Goal: Task Accomplishment & Management: Use online tool/utility

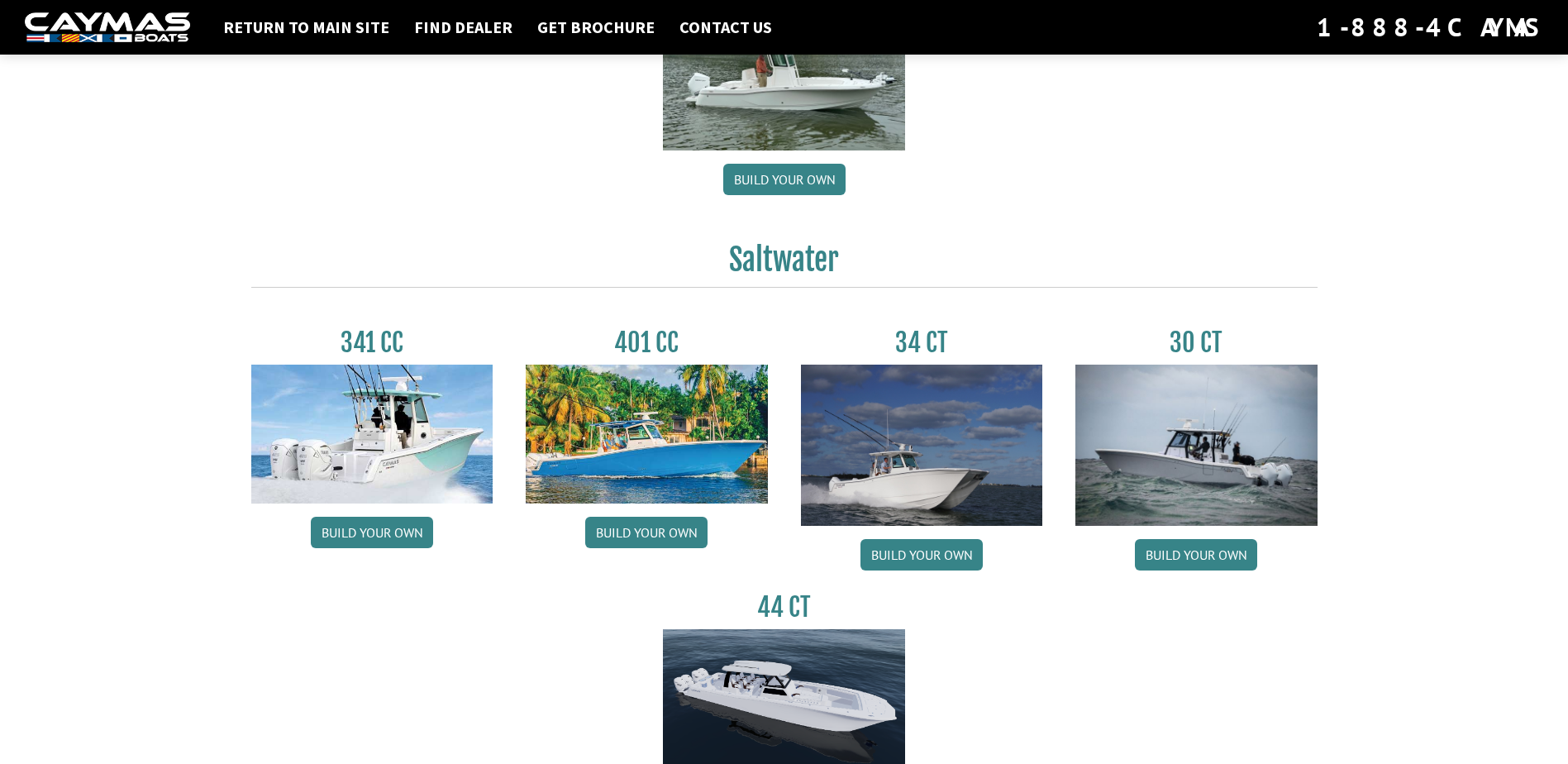
scroll to position [578, 0]
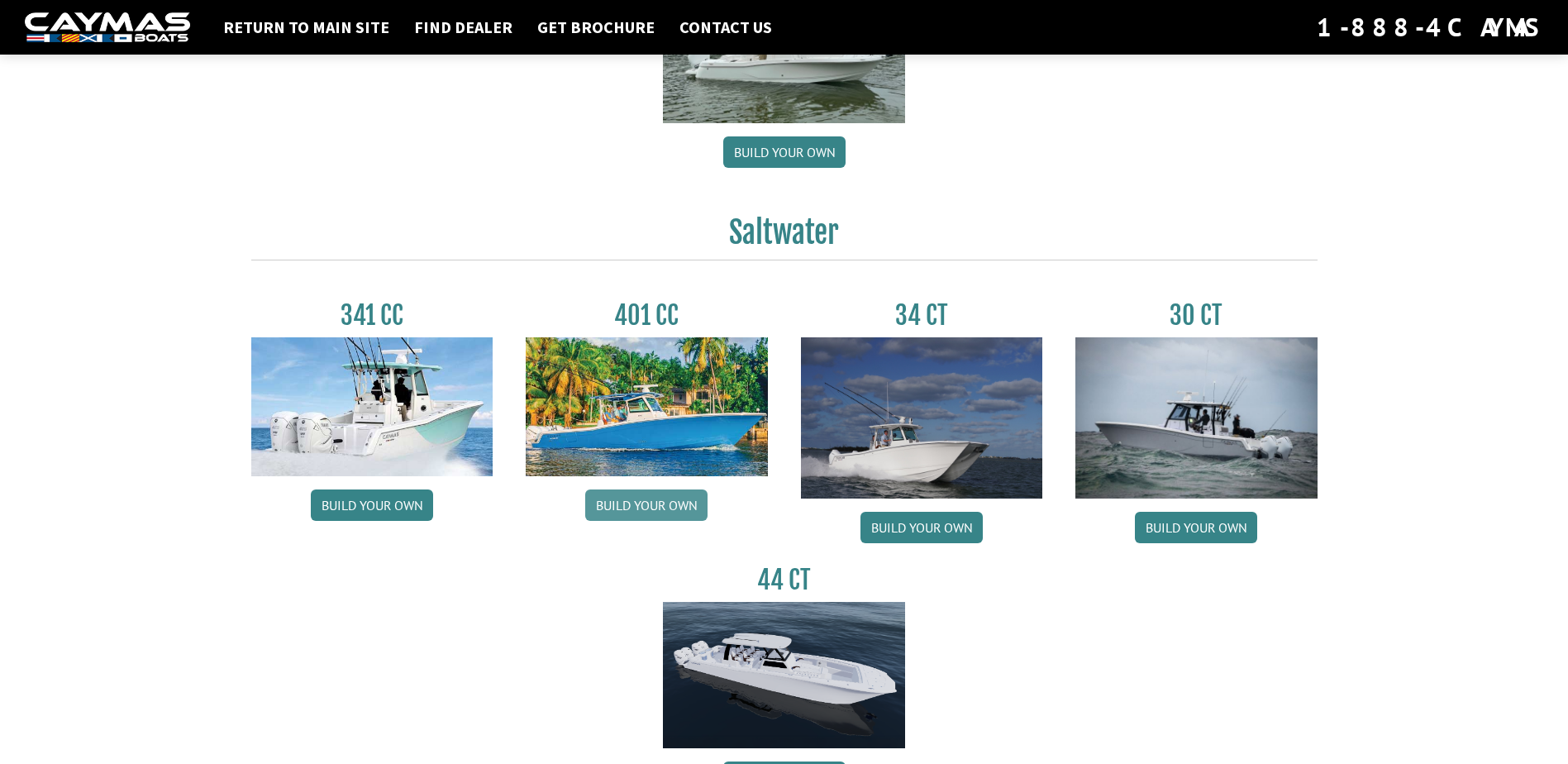
click at [619, 505] on link "Build your own" at bounding box center [646, 504] width 122 height 31
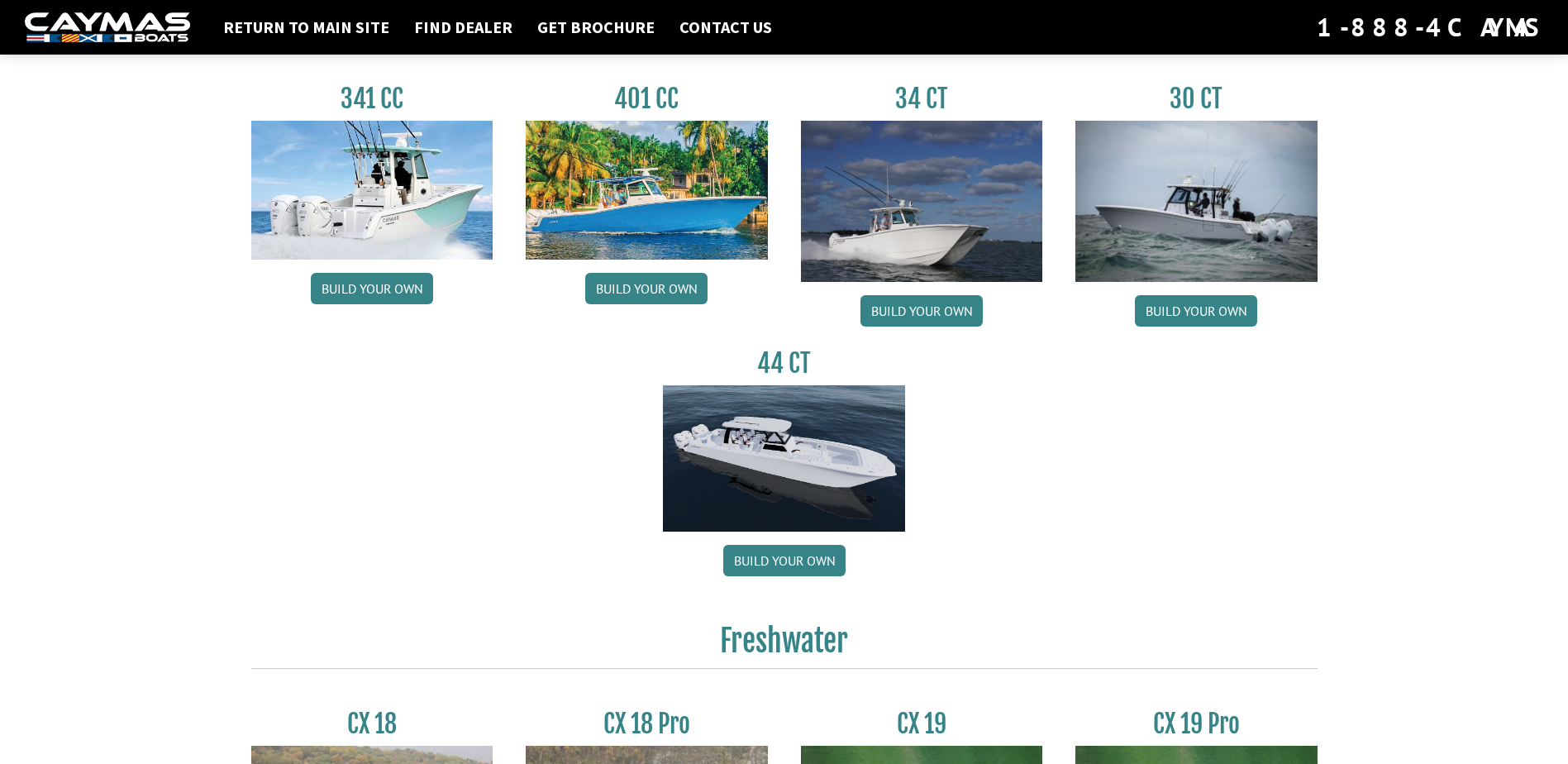
scroll to position [789, 0]
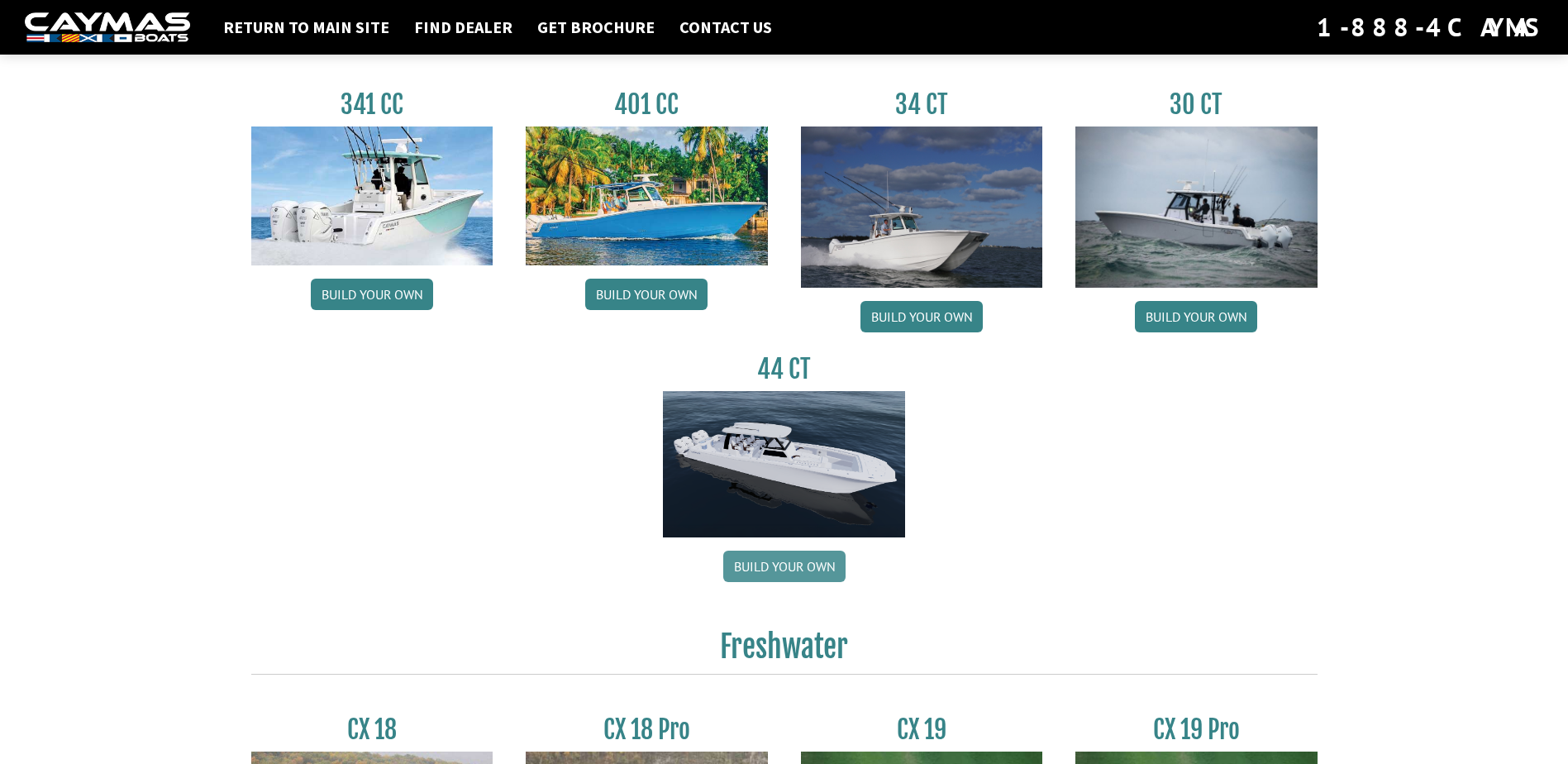
click at [779, 560] on link "Build your own" at bounding box center [784, 565] width 122 height 31
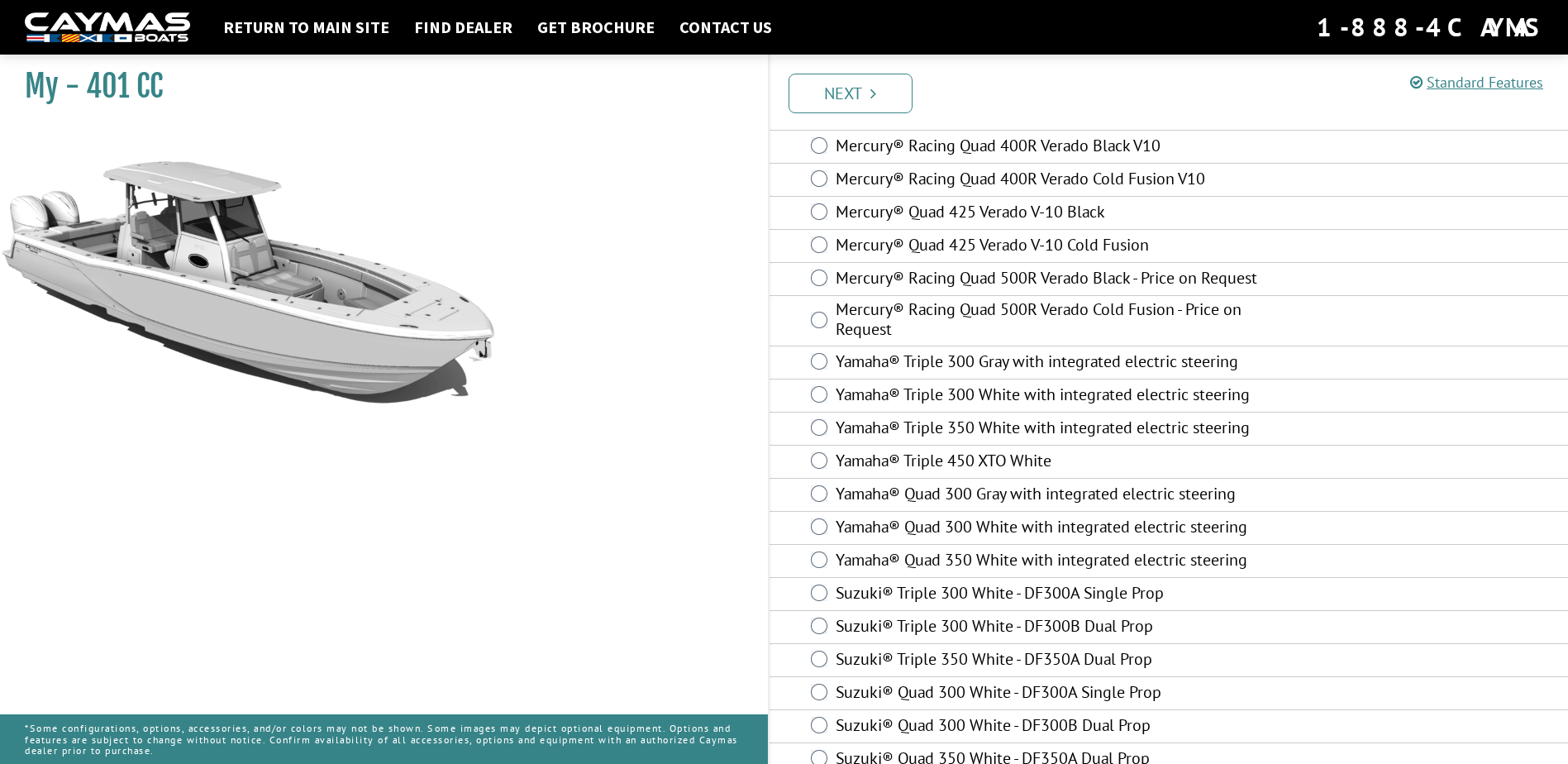
scroll to position [575, 0]
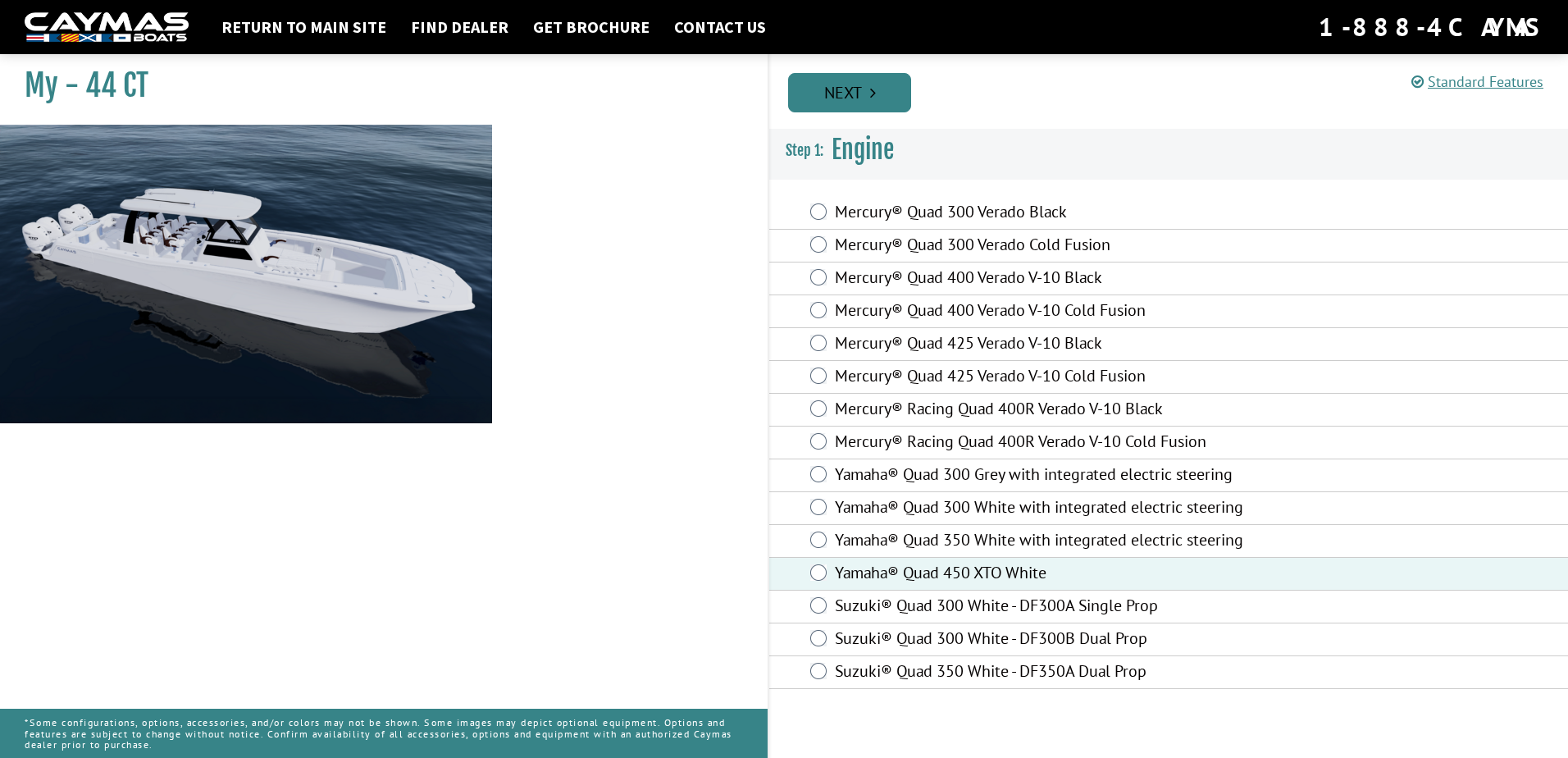
click at [838, 85] on link "Next" at bounding box center [850, 92] width 123 height 39
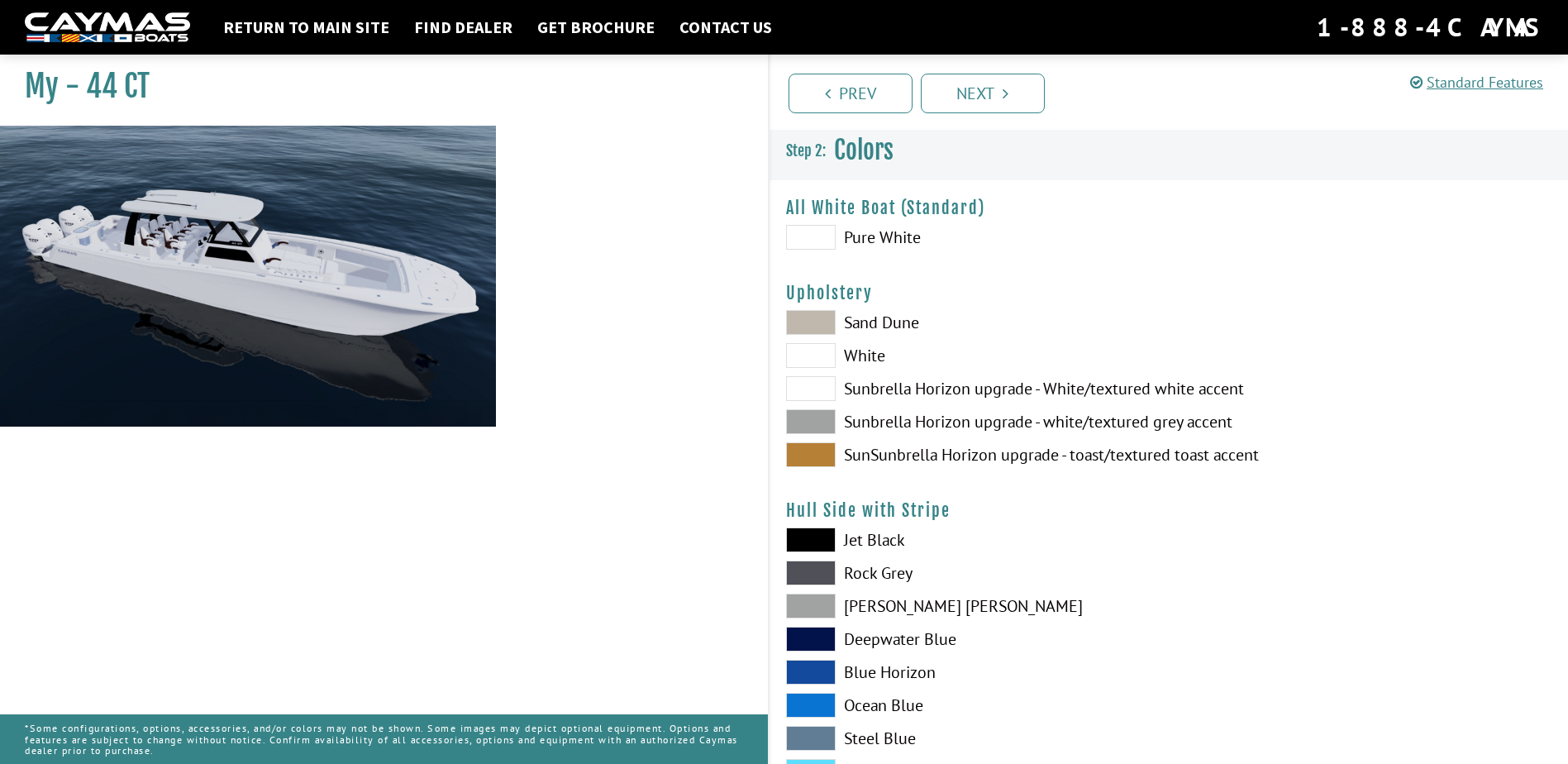
click at [801, 455] on span at bounding box center [810, 455] width 50 height 24
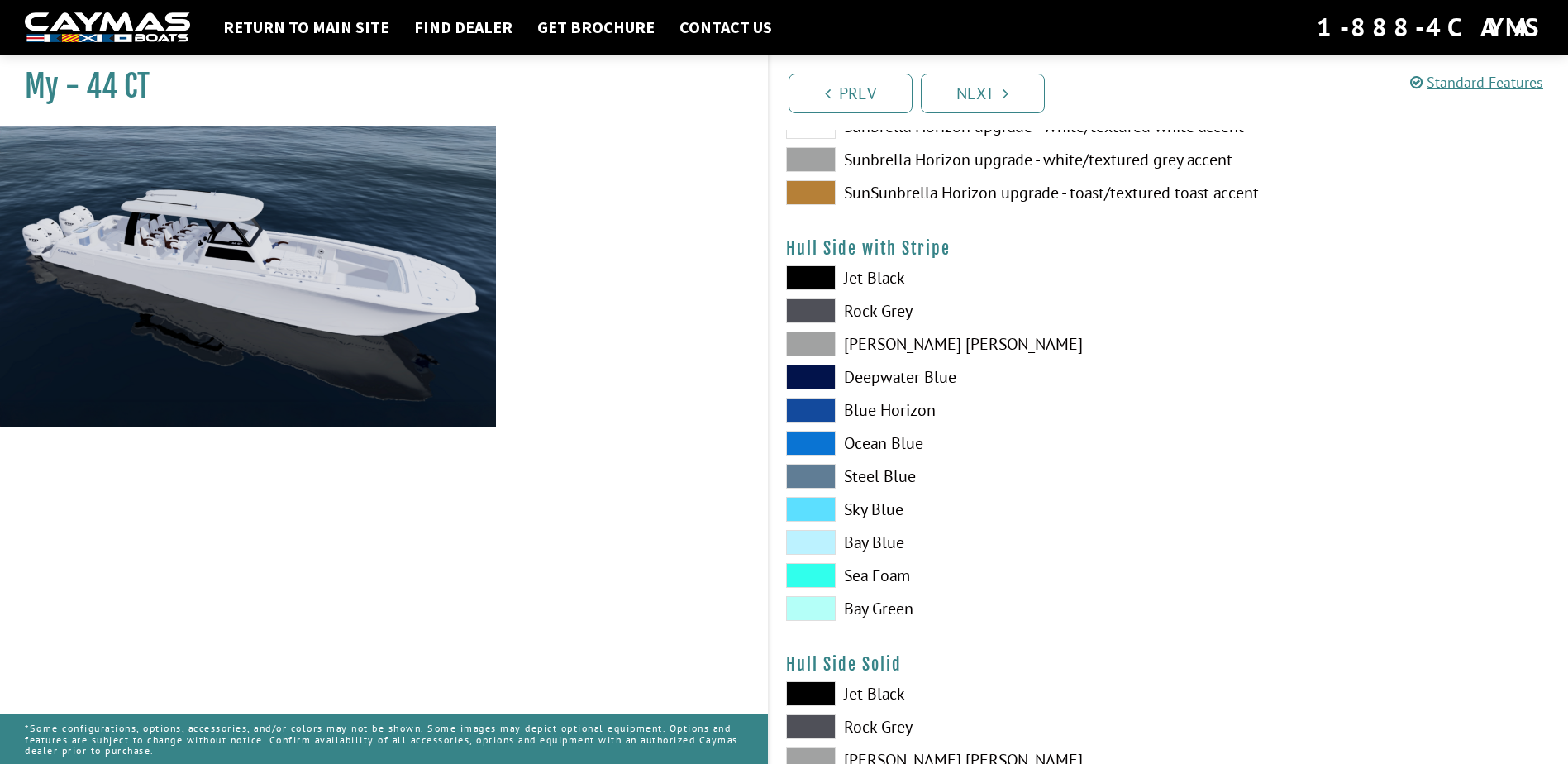
scroll to position [331, 0]
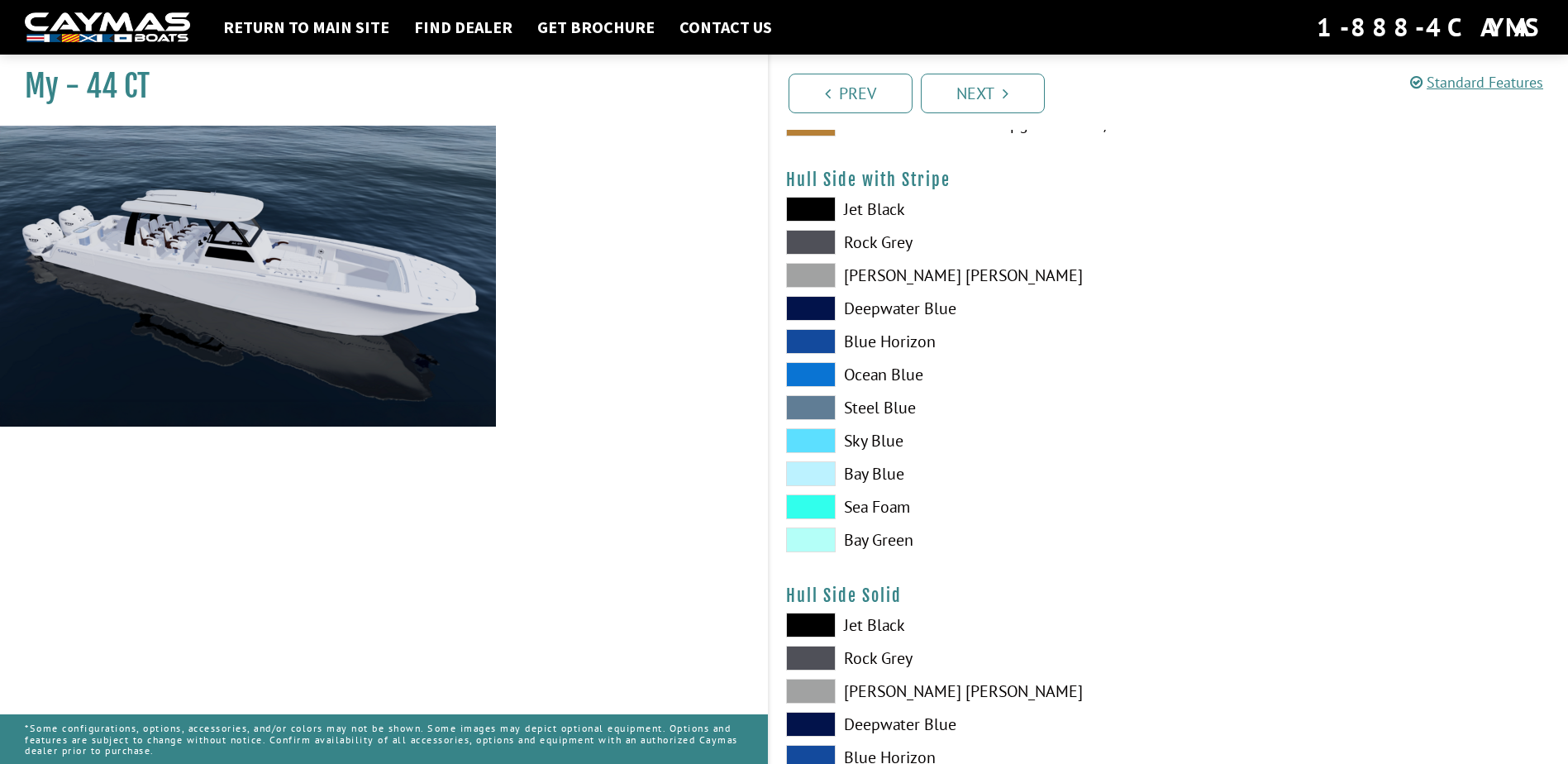
click at [818, 509] on span at bounding box center [810, 506] width 50 height 24
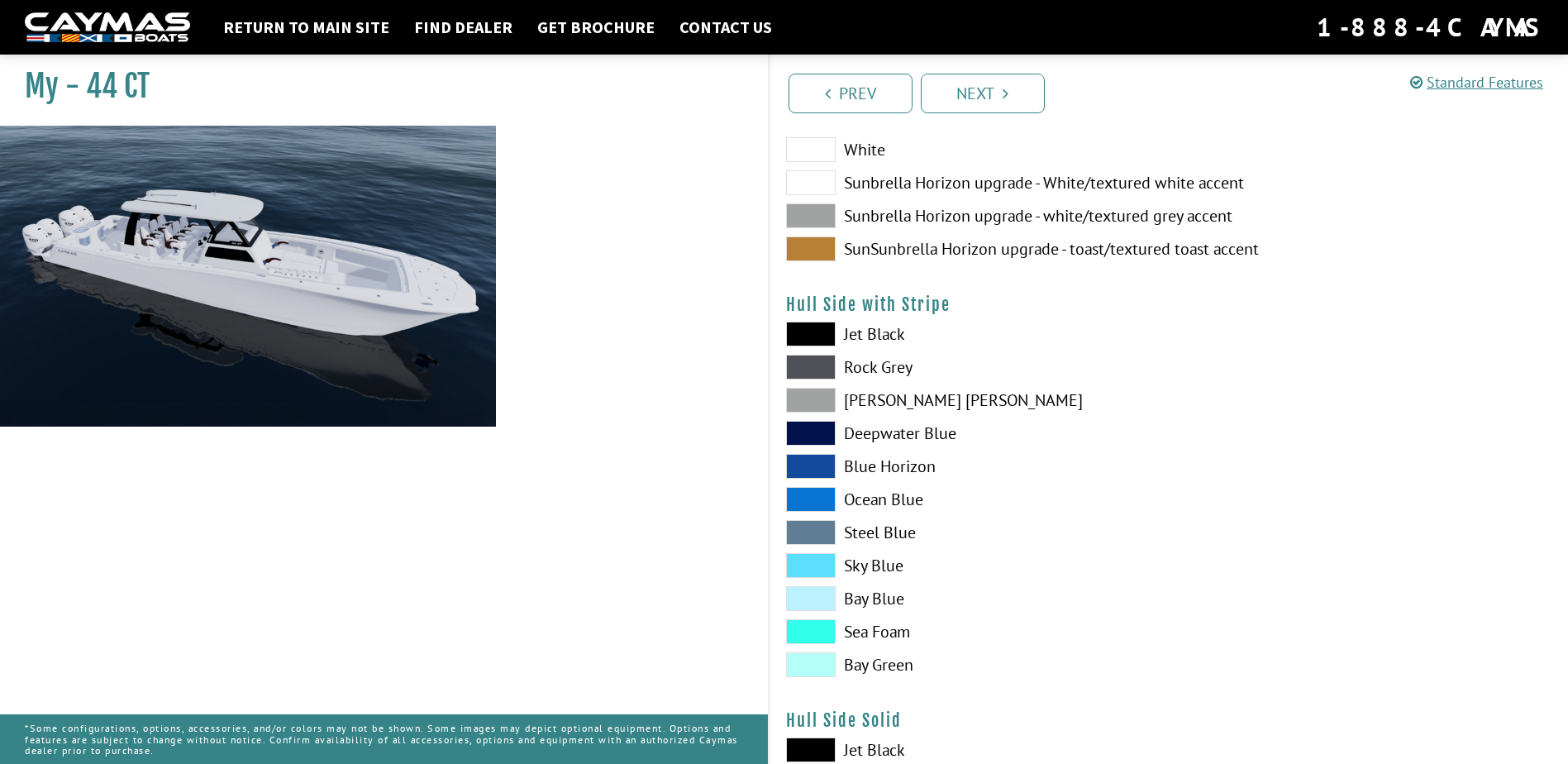
scroll to position [165, 0]
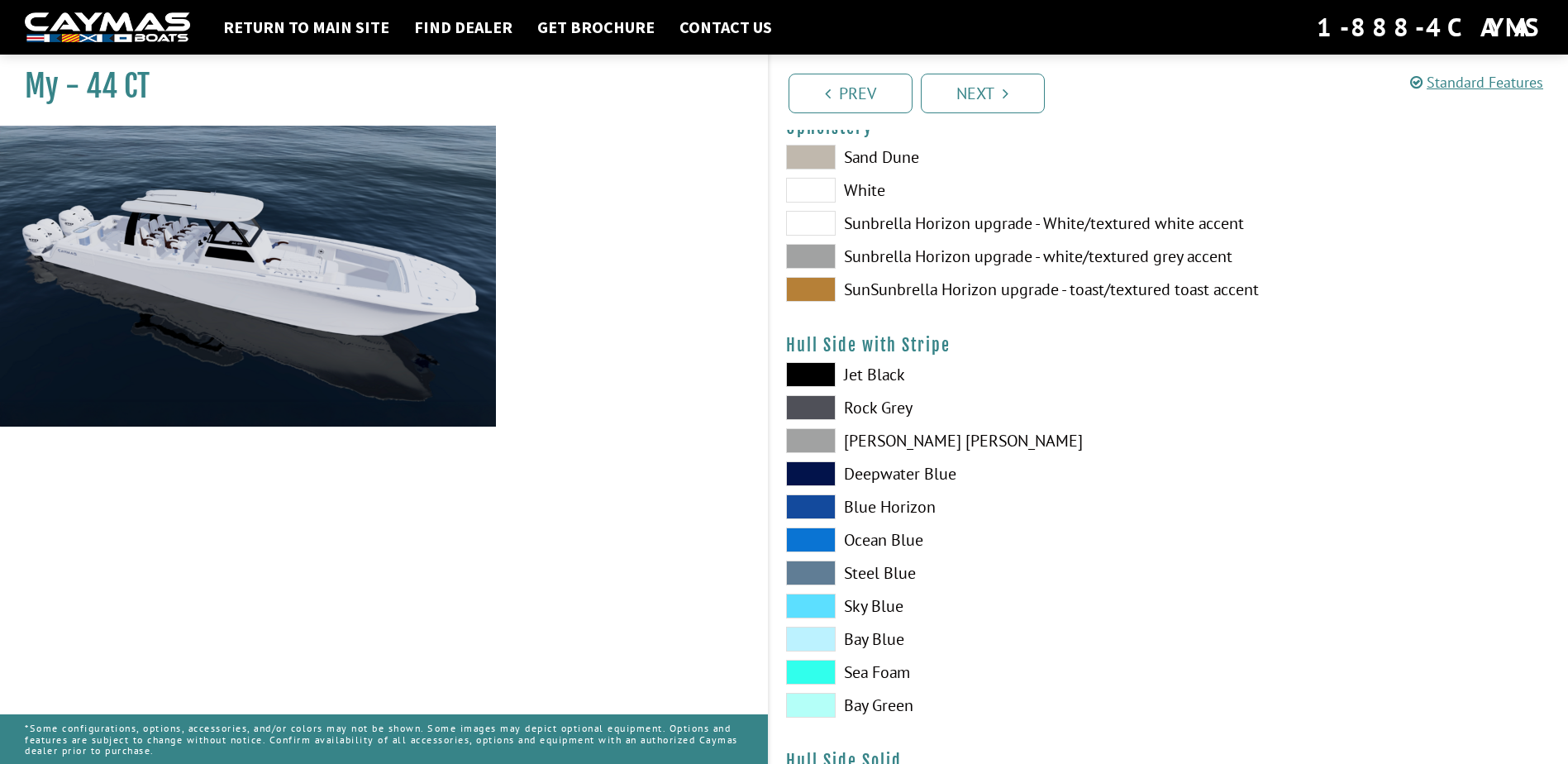
click at [1126, 447] on label "[PERSON_NAME] [PERSON_NAME]" at bounding box center [969, 441] width 367 height 24
drag, startPoint x: 1093, startPoint y: 367, endPoint x: 1092, endPoint y: 330, distance: 37.0
click at [1093, 362] on label "Jet Black" at bounding box center [969, 374] width 367 height 24
click at [1036, 309] on div "Sand Dune White Sunbrella Horizon upgrade - White/textured white accent Sunbrel…" at bounding box center [970, 227] width 400 height 165
click at [745, 319] on div "My - 44 CT" at bounding box center [375, 428] width 785 height 764
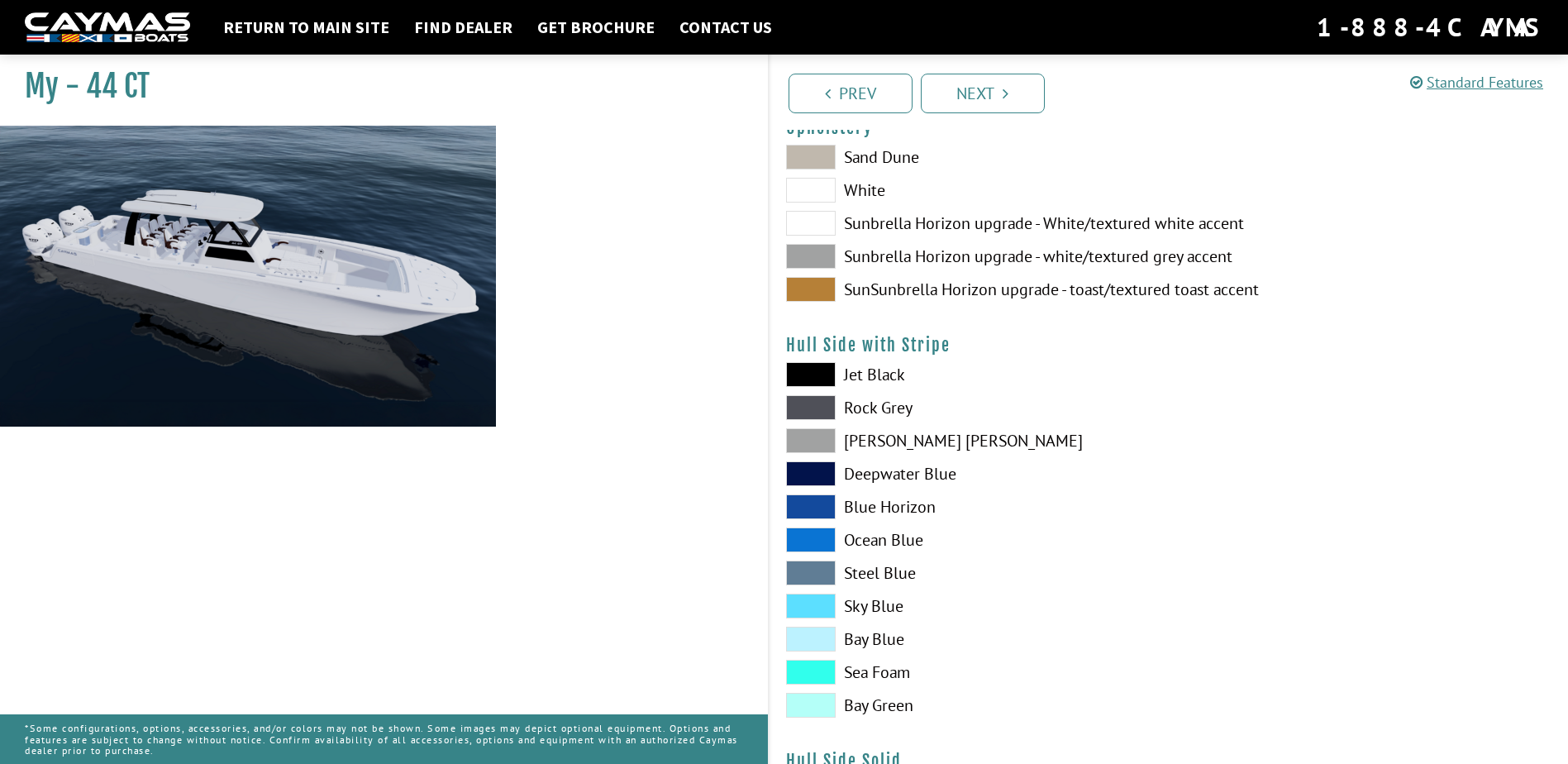
click at [821, 341] on h4 "Hull Side with Stripe" at bounding box center [1168, 345] width 766 height 21
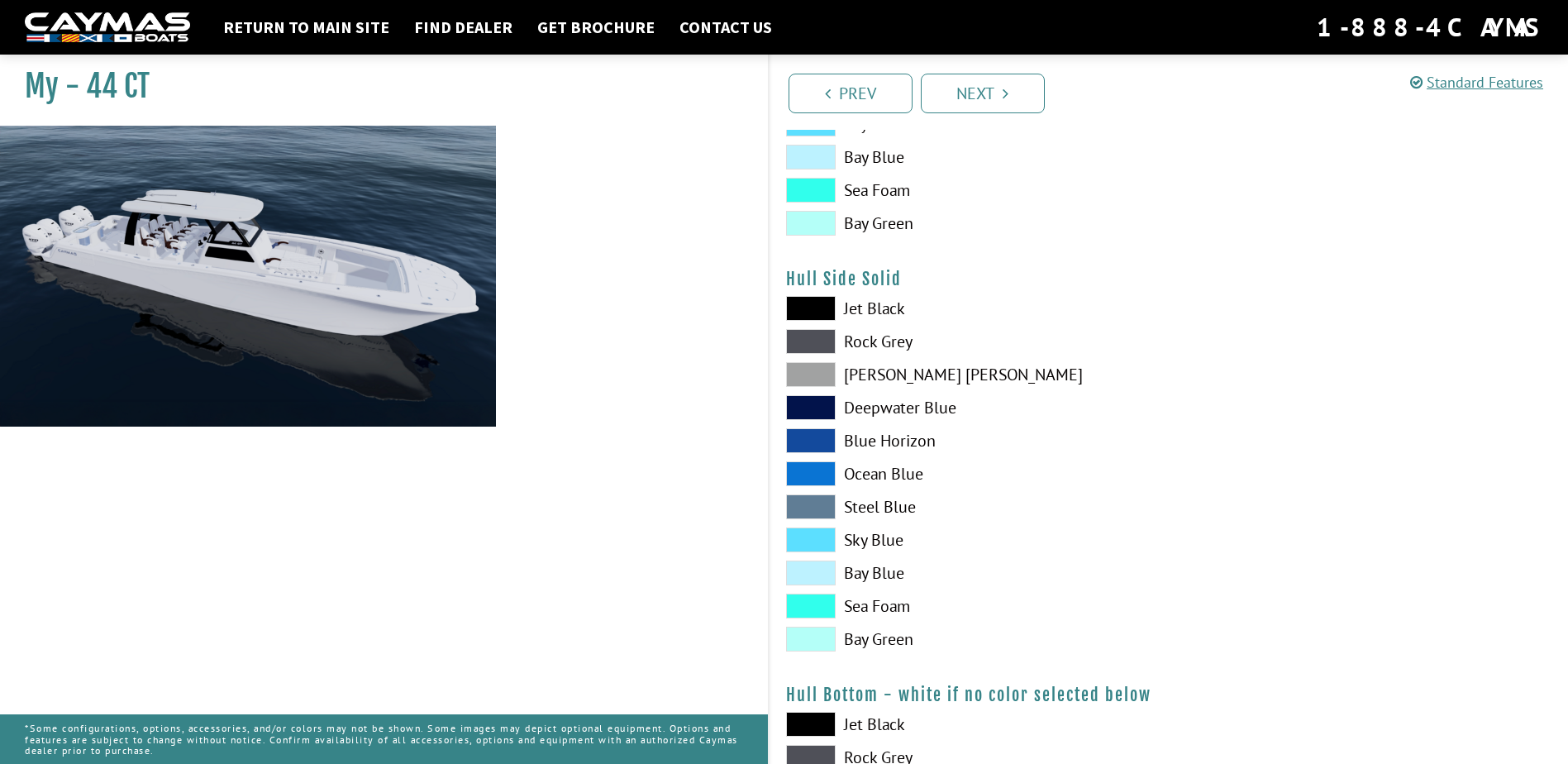
scroll to position [661, 0]
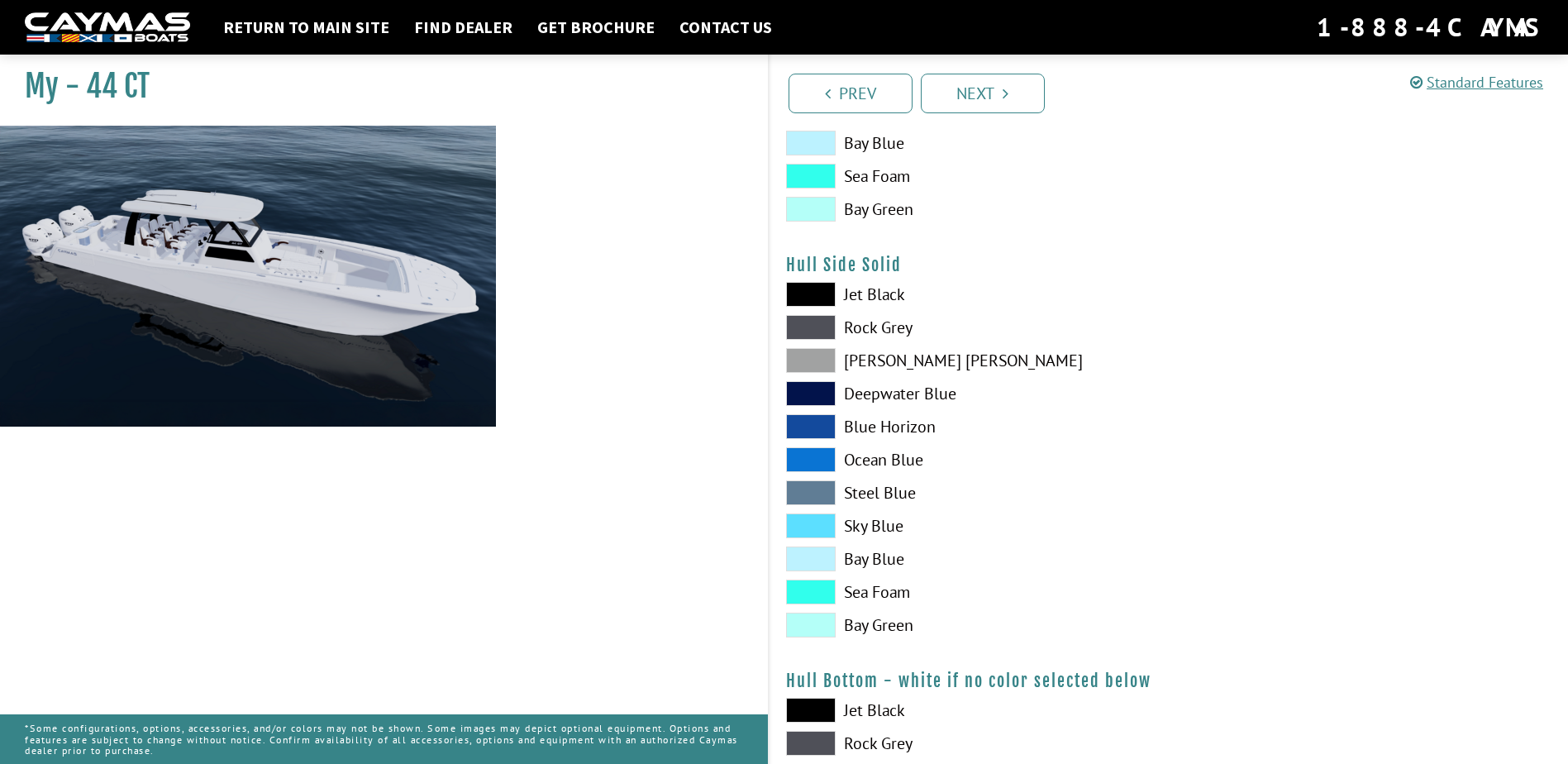
click at [813, 593] on span at bounding box center [810, 592] width 50 height 24
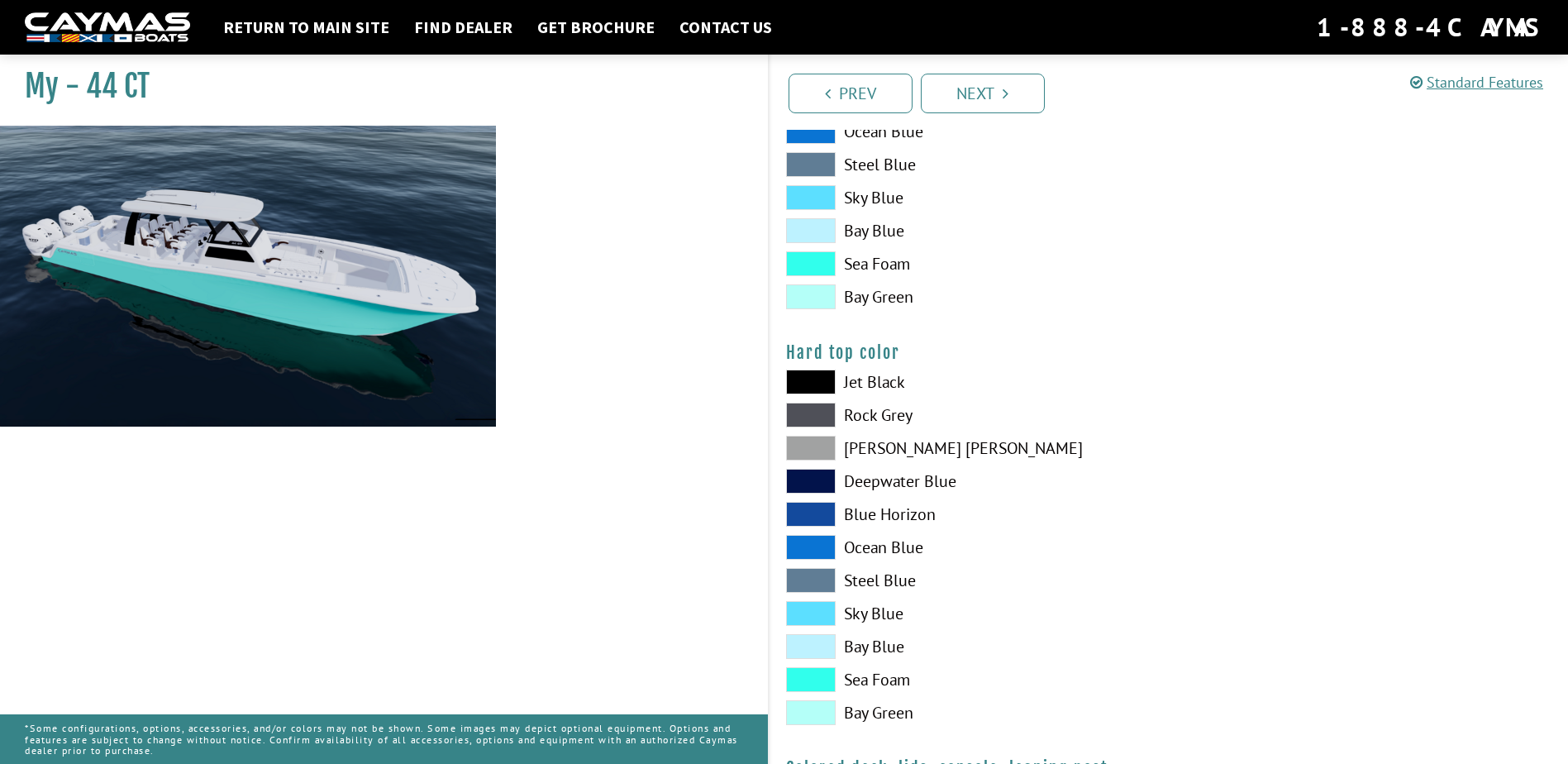
scroll to position [1488, 0]
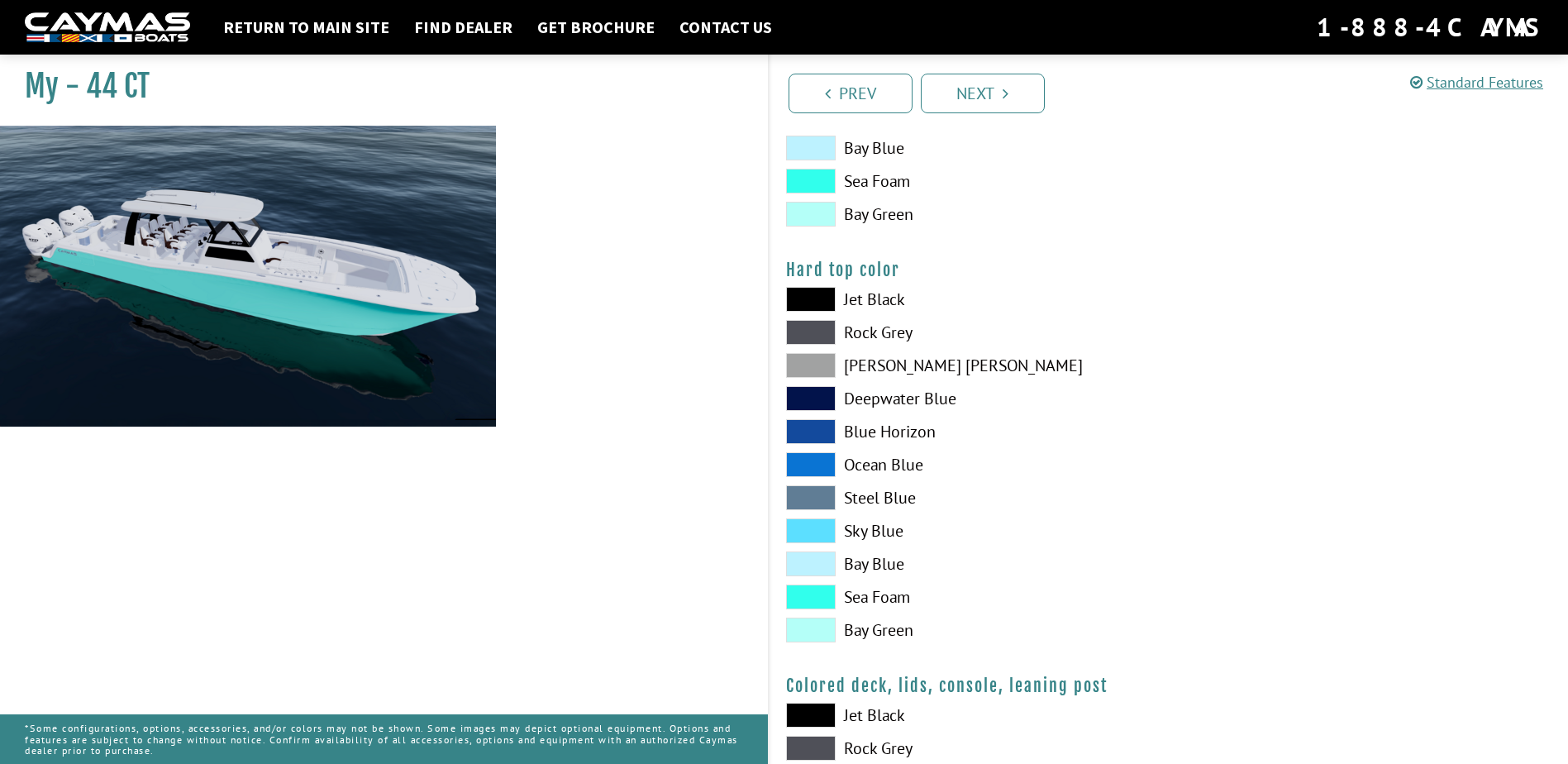
click at [800, 600] on span at bounding box center [810, 596] width 50 height 24
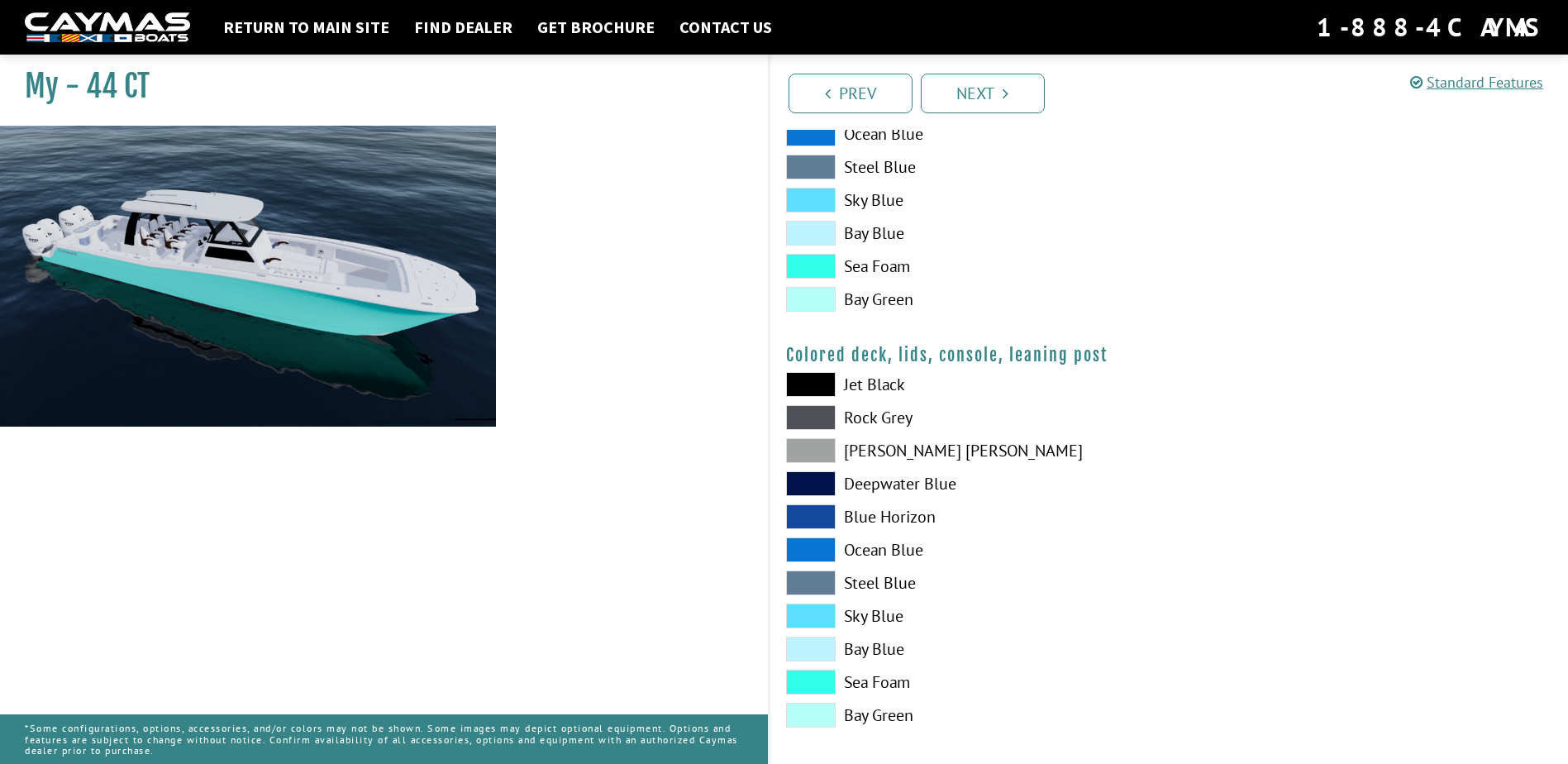
scroll to position [1830, 0]
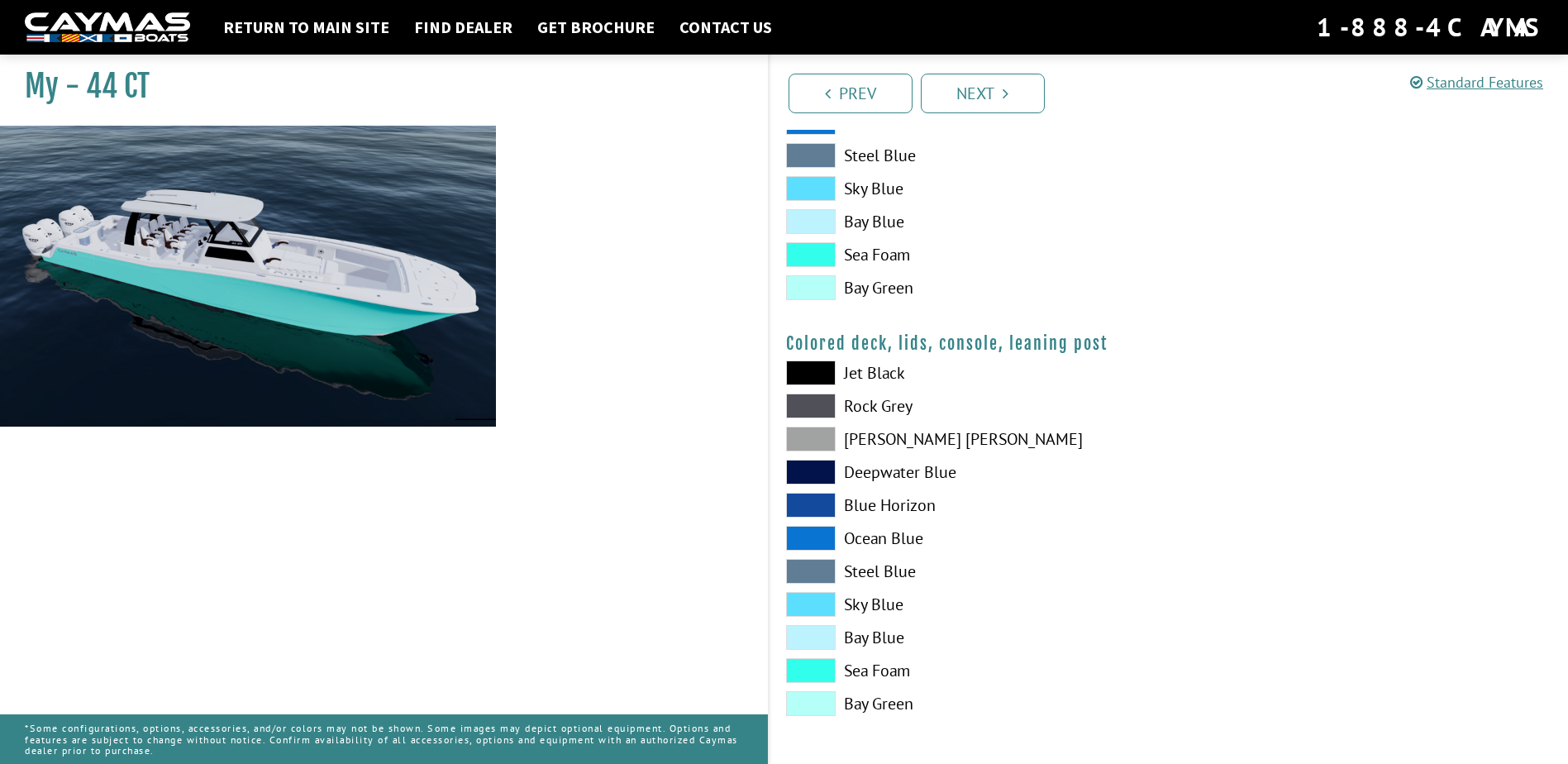
click at [804, 709] on span at bounding box center [810, 703] width 50 height 24
click at [811, 633] on span at bounding box center [810, 637] width 50 height 24
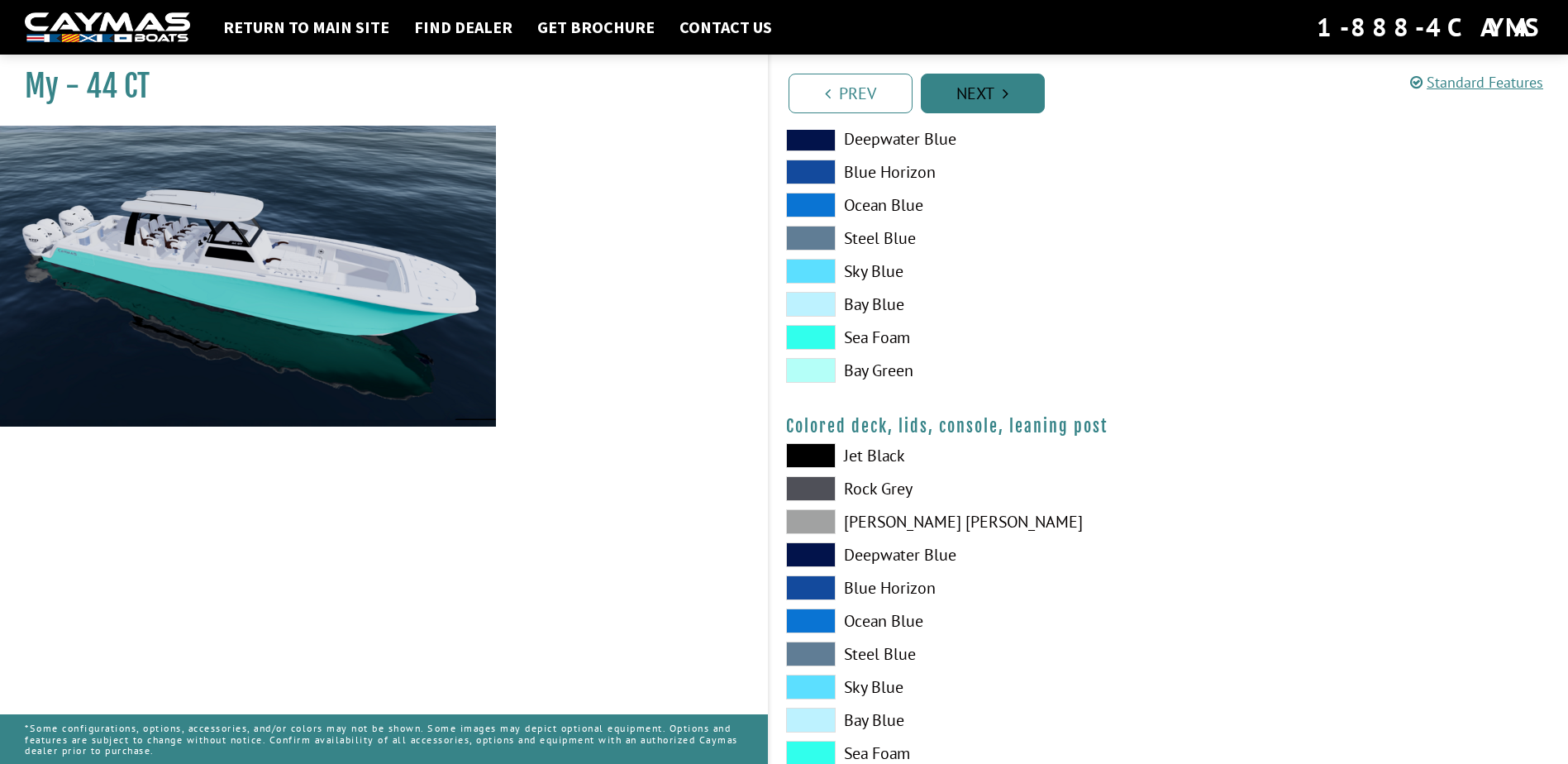
click at [977, 90] on link "Next" at bounding box center [983, 93] width 124 height 39
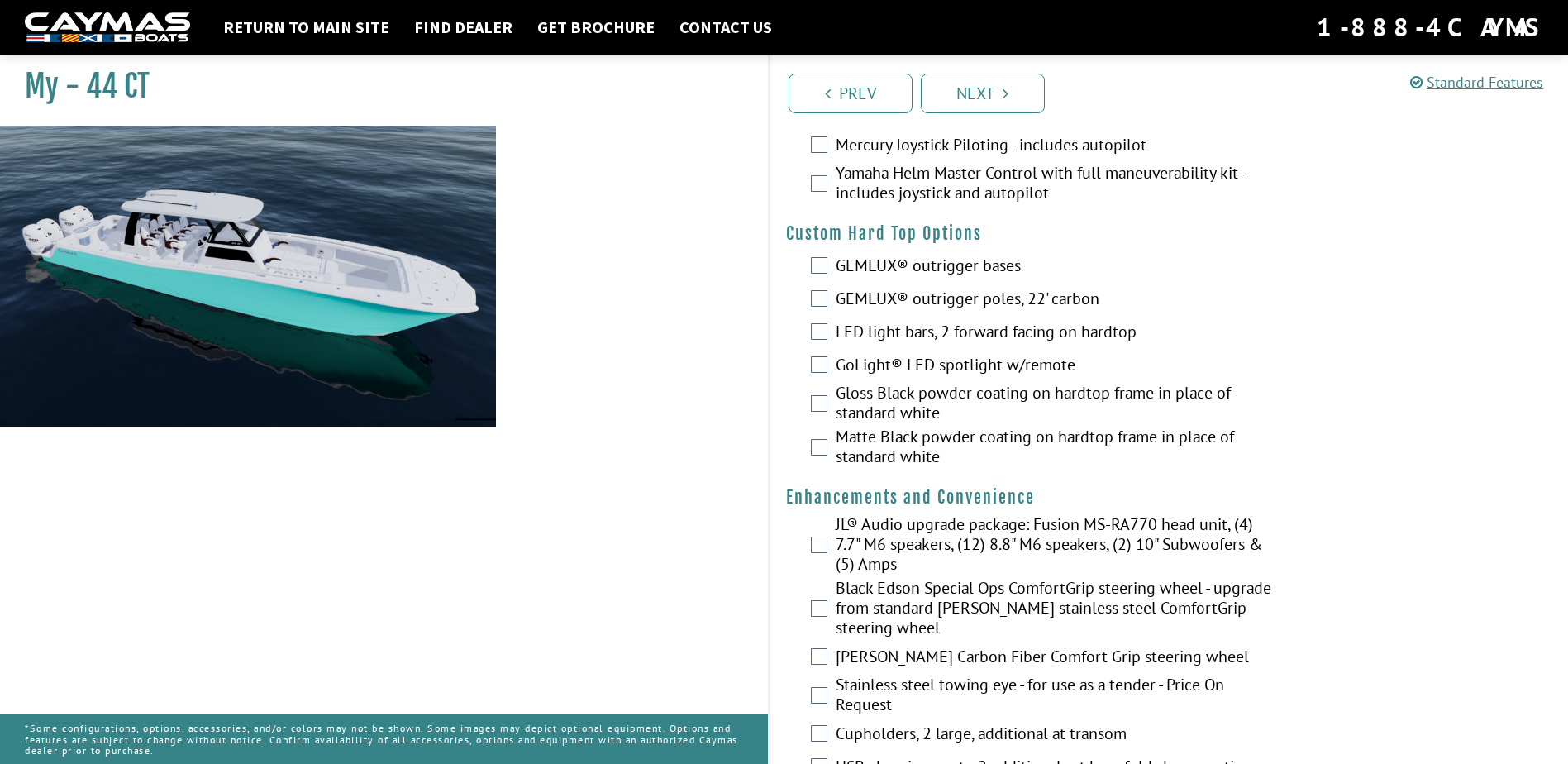
scroll to position [0, 0]
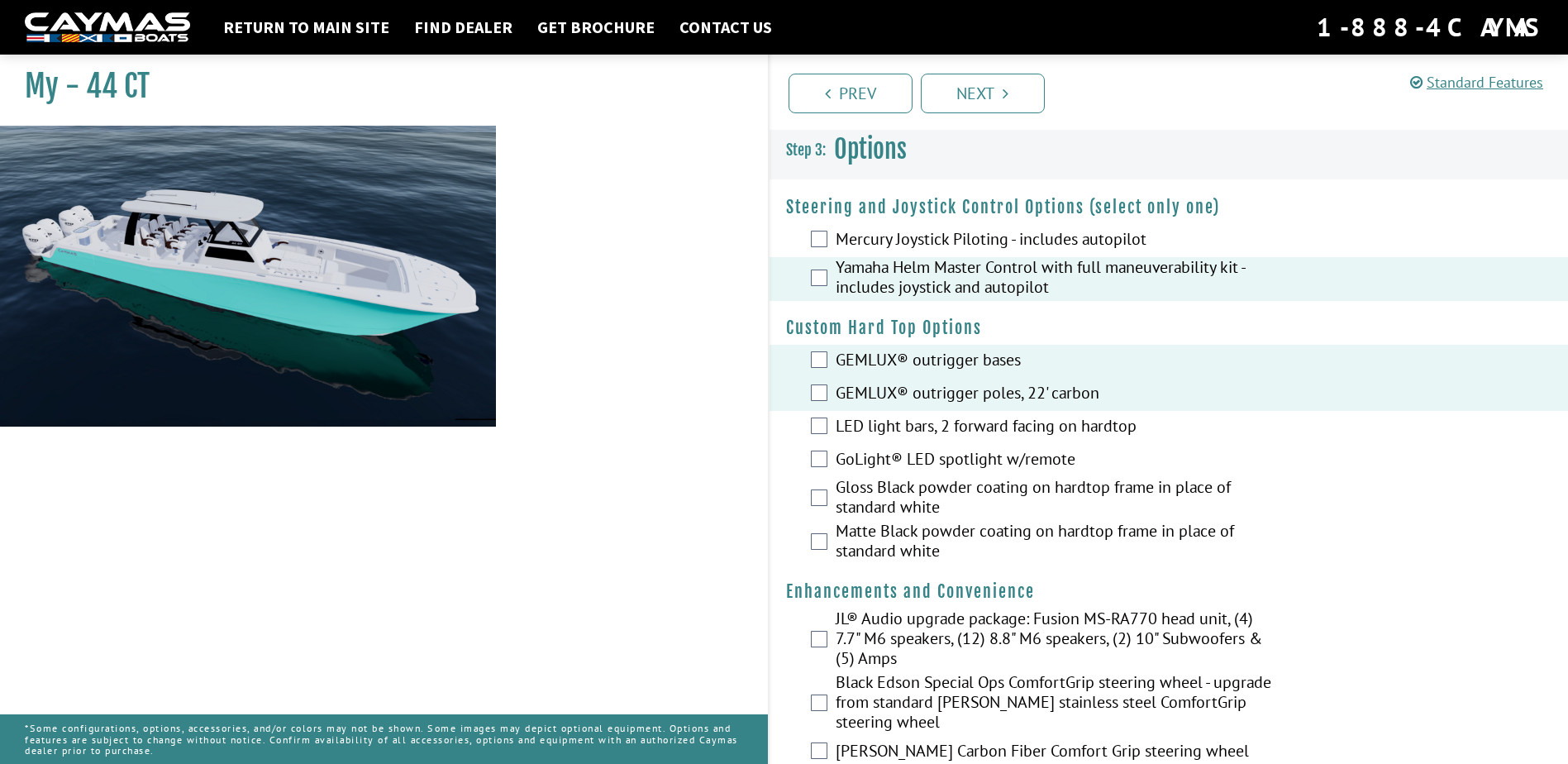
click at [806, 418] on div "LED light bars, 2 forward facing on hardtop" at bounding box center [1169, 427] width 799 height 33
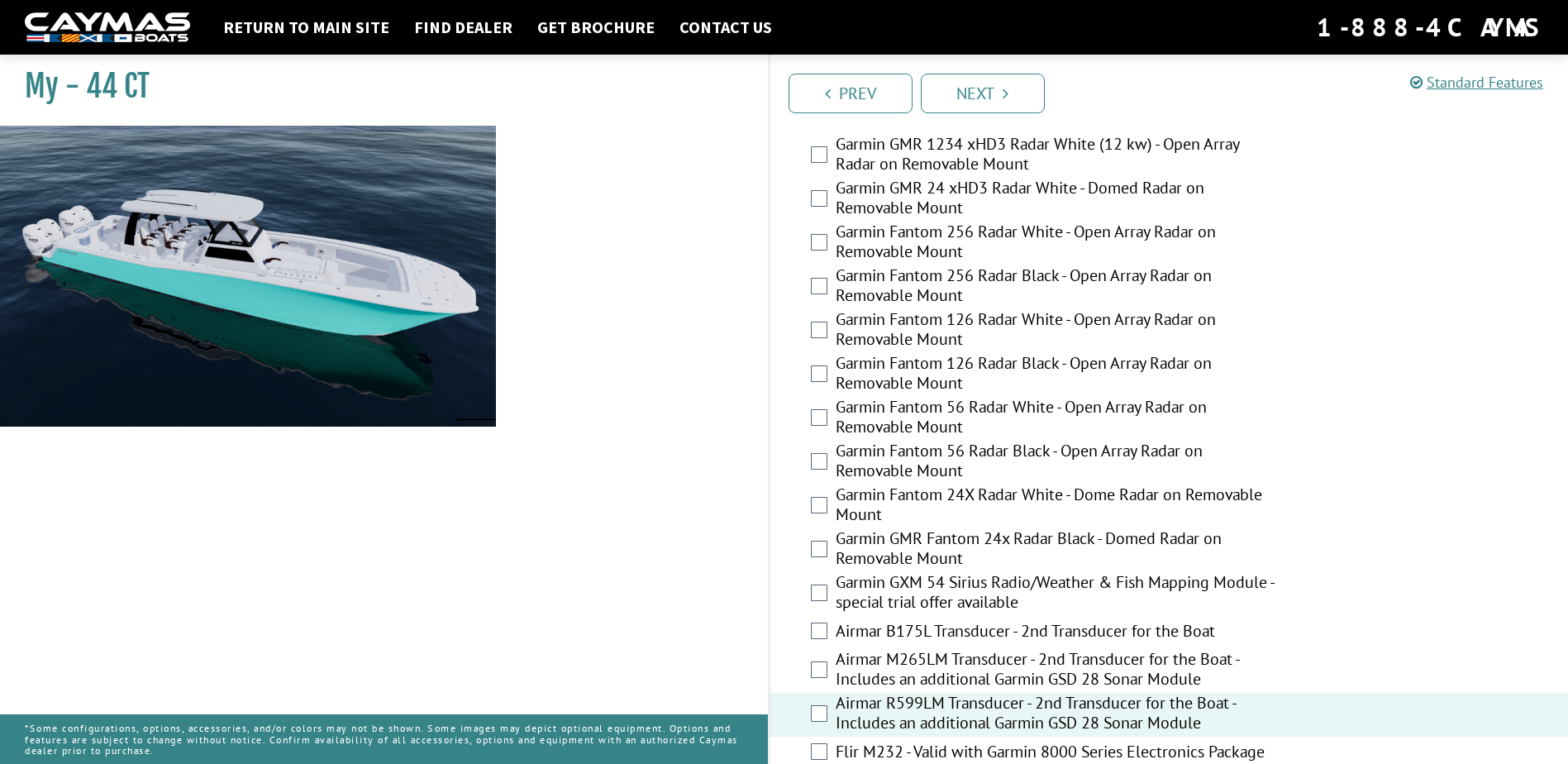
scroll to position [2752, 0]
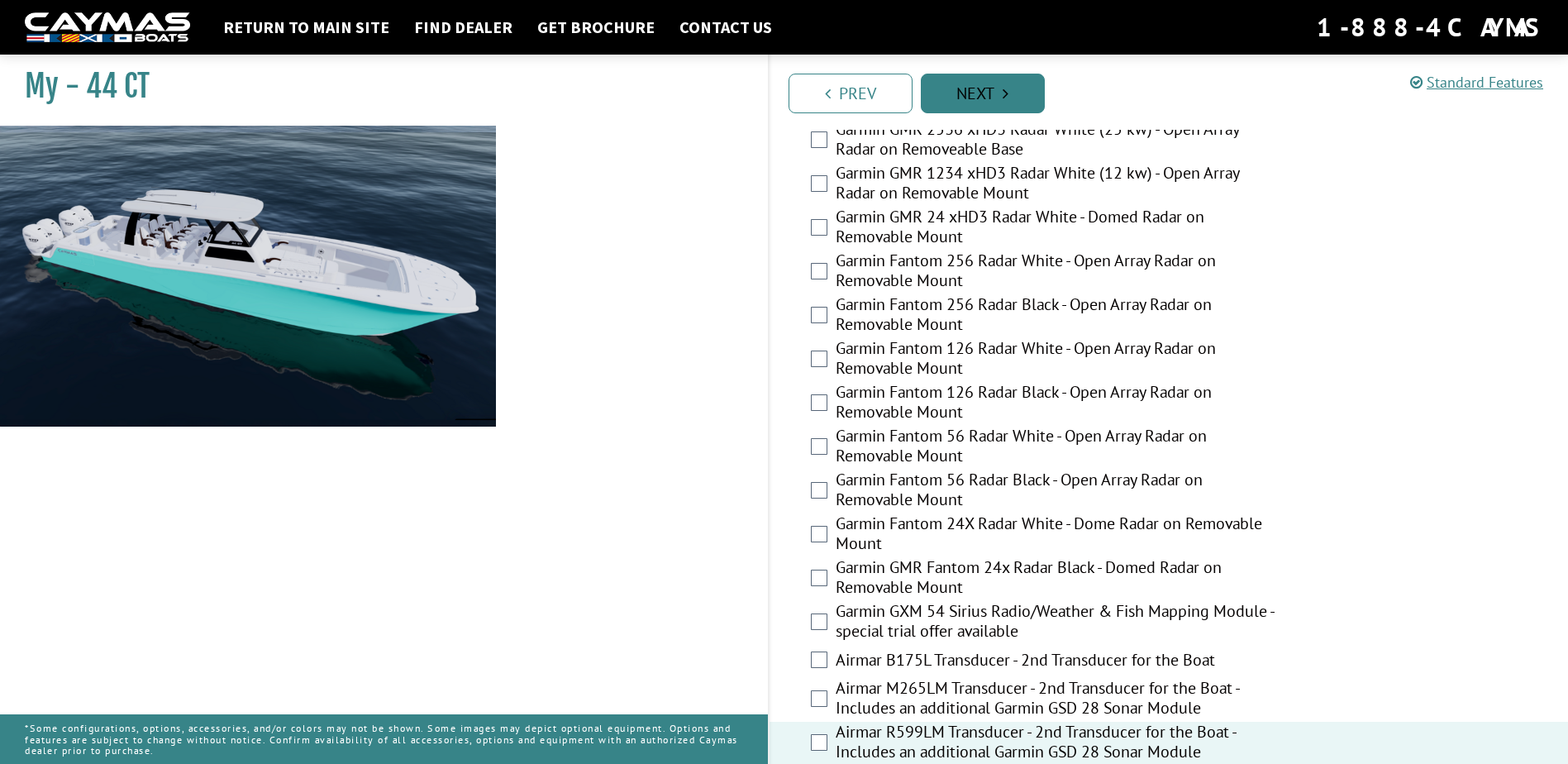
click at [973, 94] on link "Next" at bounding box center [983, 93] width 124 height 39
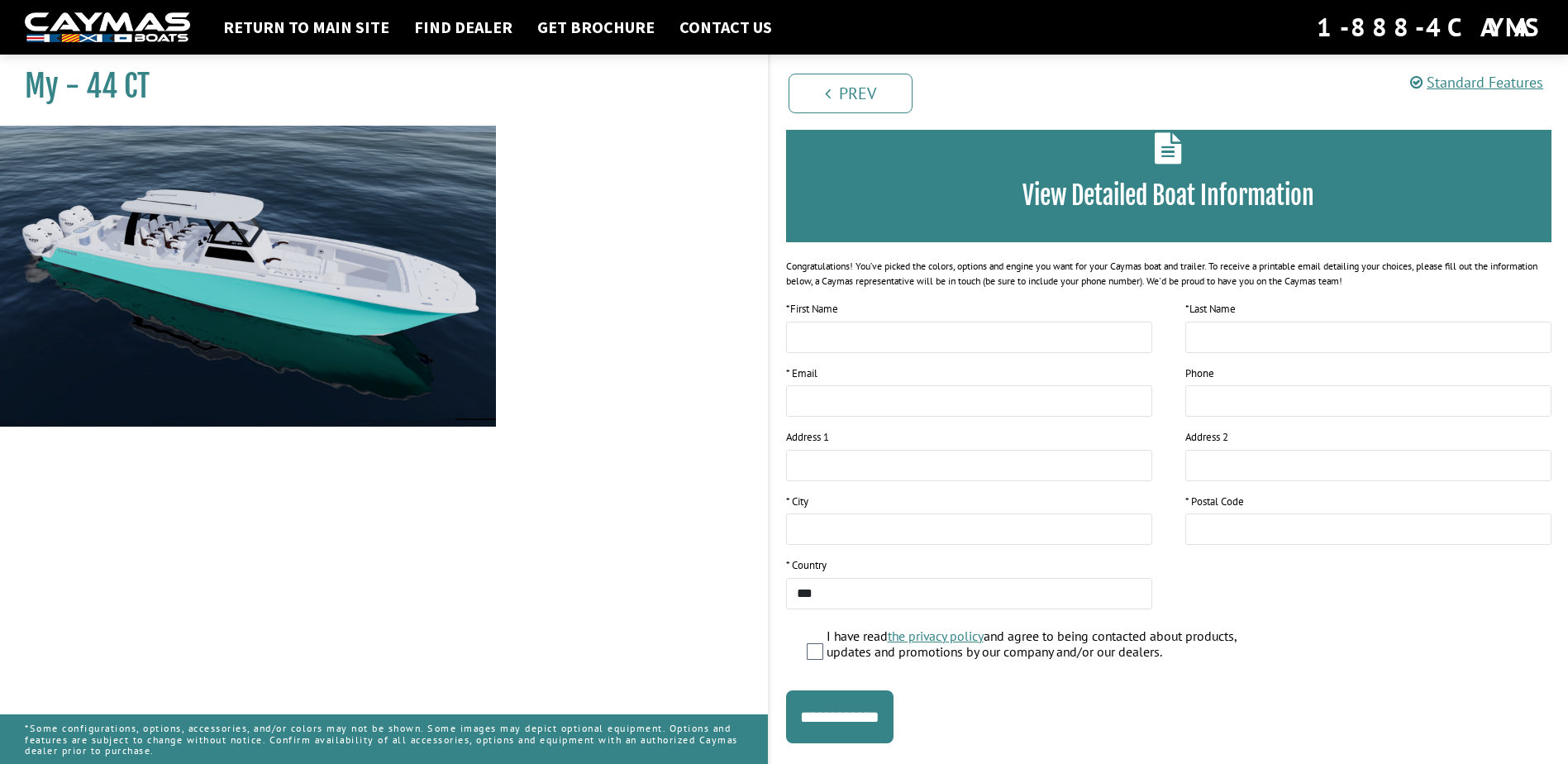
scroll to position [124, 0]
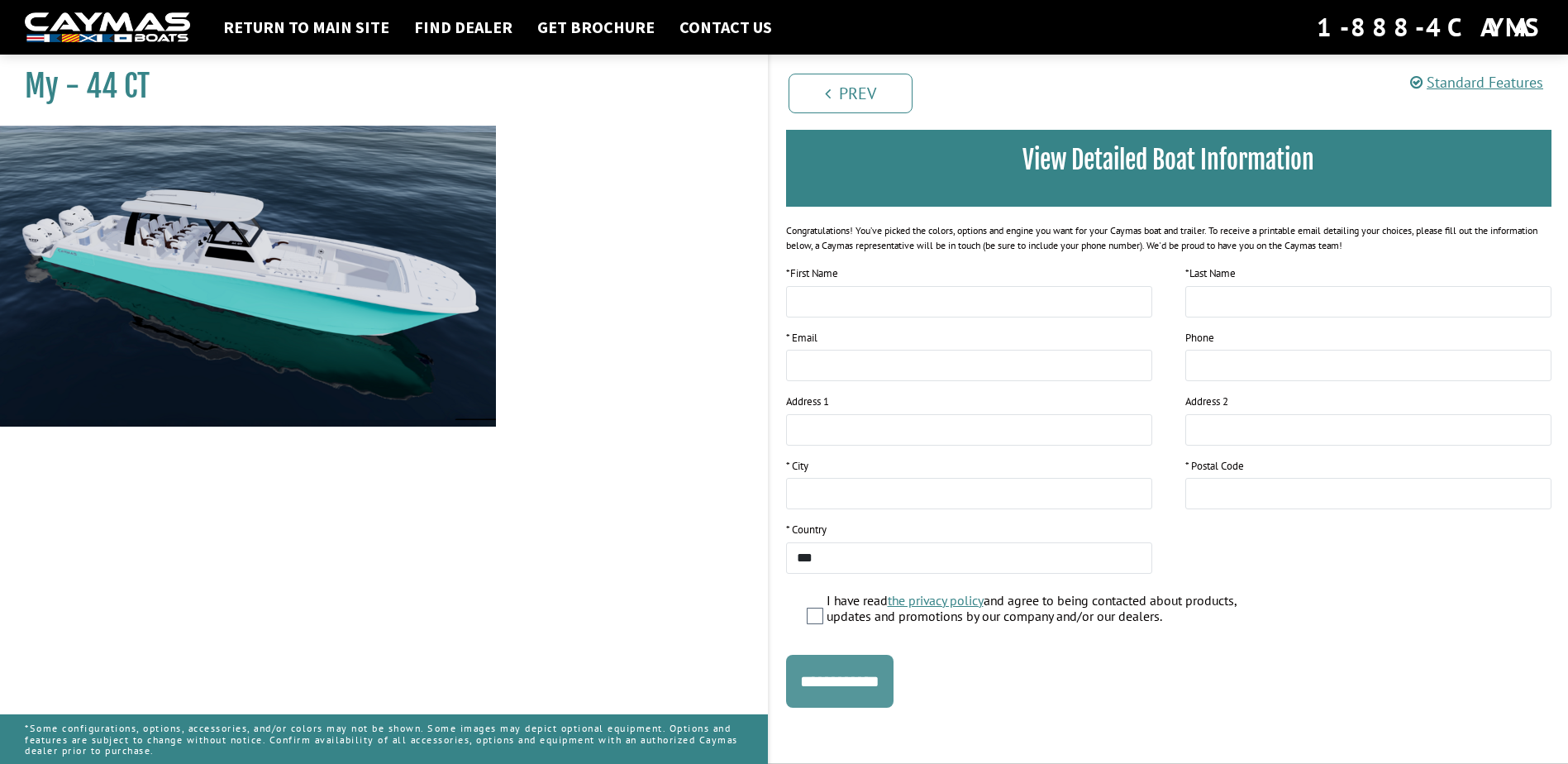
click at [848, 678] on input "**********" at bounding box center [839, 681] width 108 height 52
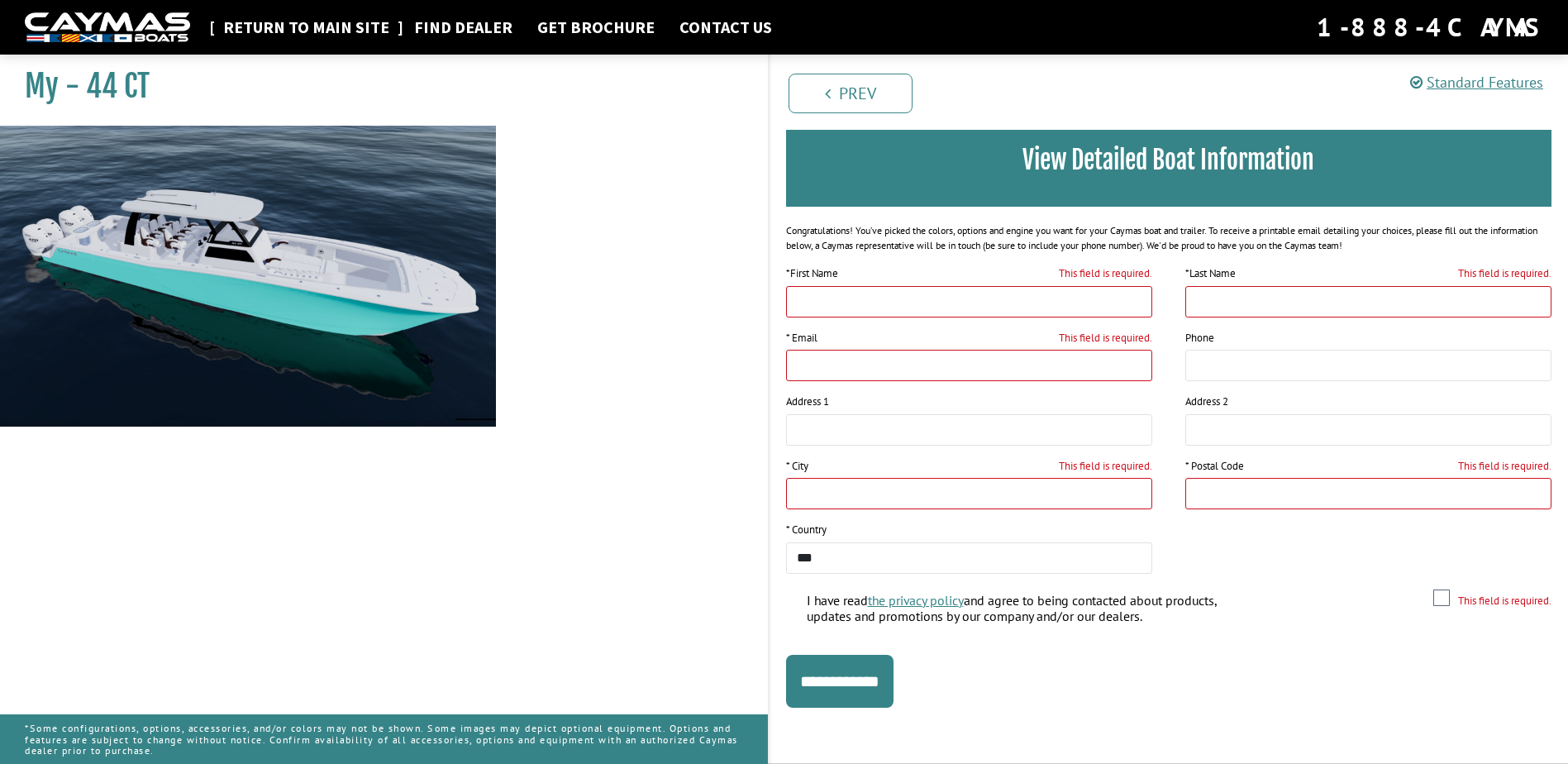
click at [306, 24] on link "Return to main site" at bounding box center [306, 27] width 183 height 22
